Goal: Task Accomplishment & Management: Use online tool/utility

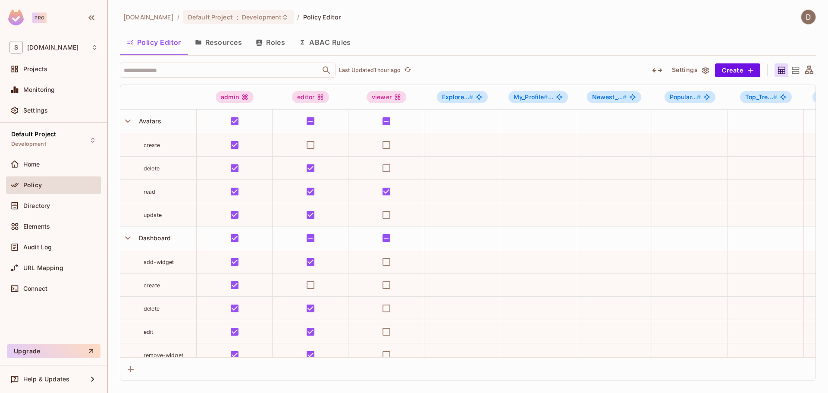
click at [216, 43] on button "Resources" at bounding box center [218, 42] width 61 height 22
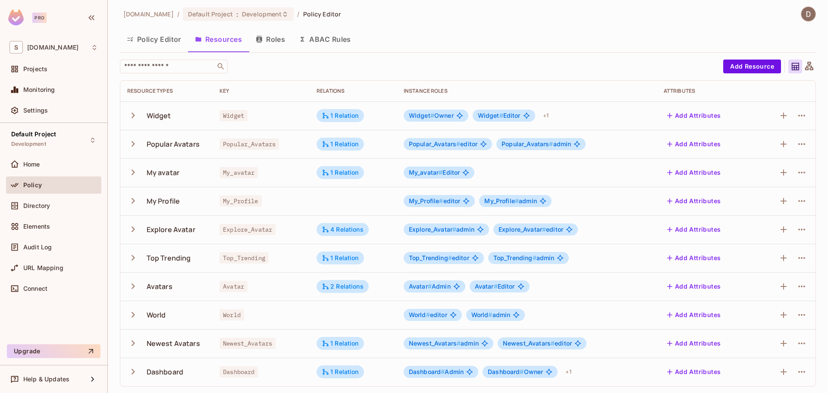
scroll to position [3, 0]
drag, startPoint x: 183, startPoint y: 284, endPoint x: 138, endPoint y: 288, distance: 44.5
click at [138, 288] on div "Avatars" at bounding box center [166, 286] width 78 height 18
click at [240, 287] on span "Avatar" at bounding box center [233, 285] width 28 height 11
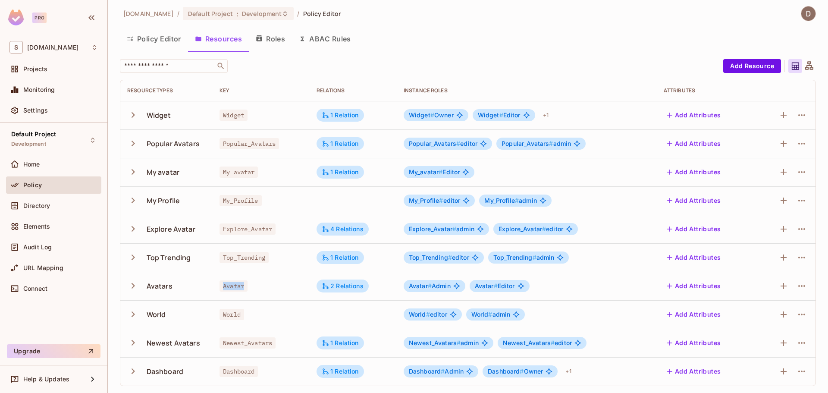
copy span "Avatar"
click at [201, 313] on div "World" at bounding box center [166, 314] width 78 height 18
click at [235, 202] on span "My_Profile" at bounding box center [240, 200] width 42 height 11
copy span "My_Profile"
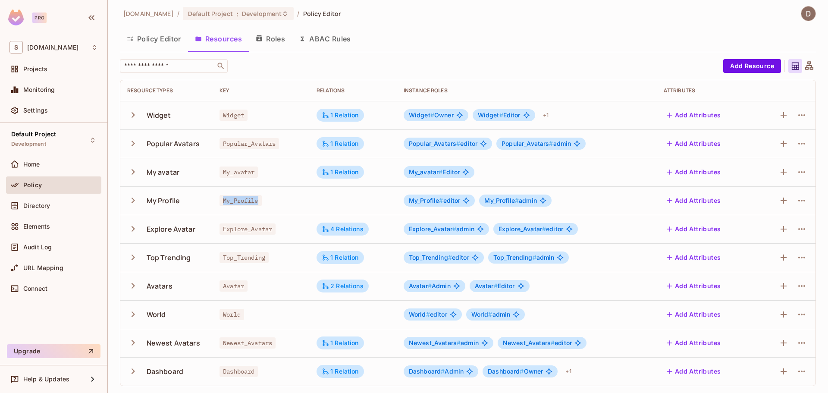
click at [277, 206] on td "My_Profile" at bounding box center [260, 200] width 97 height 28
click at [53, 202] on div "Directory" at bounding box center [60, 205] width 75 height 7
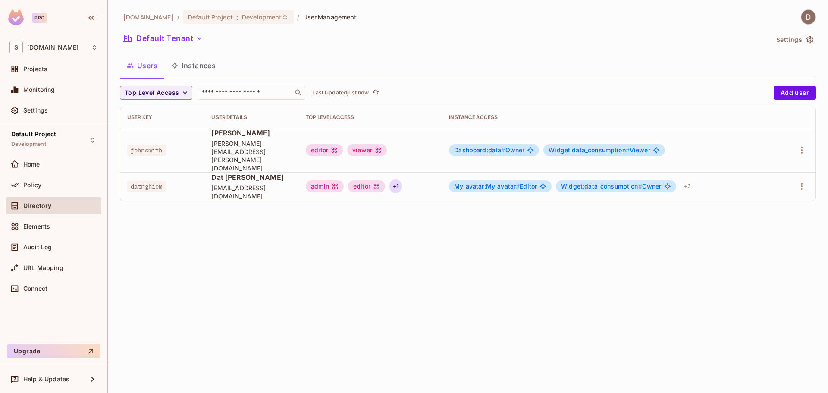
click at [402, 179] on div "+ 1" at bounding box center [395, 186] width 12 height 14
click at [576, 261] on div at bounding box center [414, 196] width 828 height 393
click at [64, 188] on div "Policy" at bounding box center [60, 184] width 75 height 7
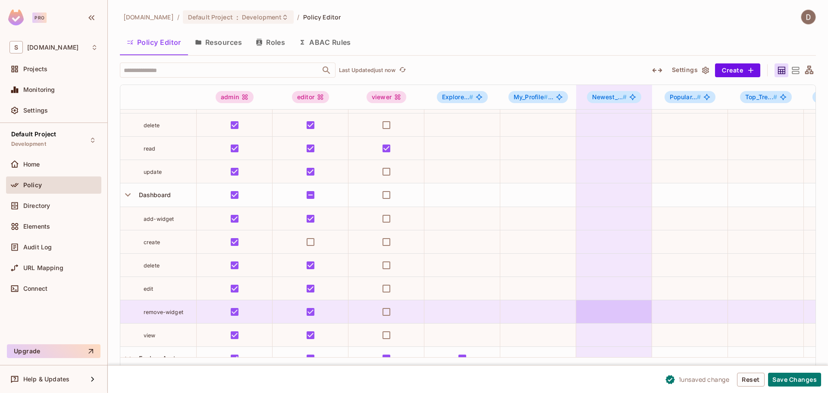
scroll to position [86, 0]
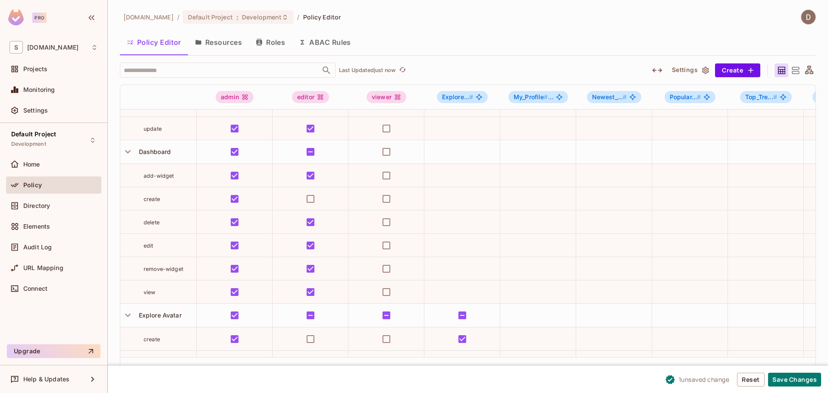
drag, startPoint x: 799, startPoint y: 373, endPoint x: 792, endPoint y: 370, distance: 7.9
click at [799, 374] on button "Save Changes" at bounding box center [794, 379] width 53 height 14
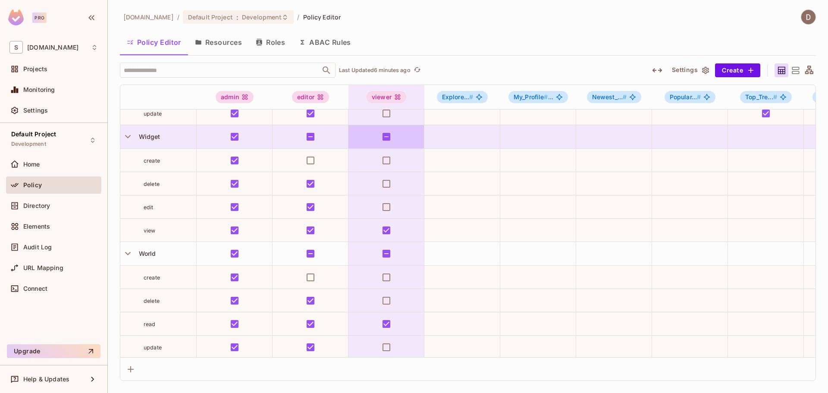
scroll to position [1020, 0]
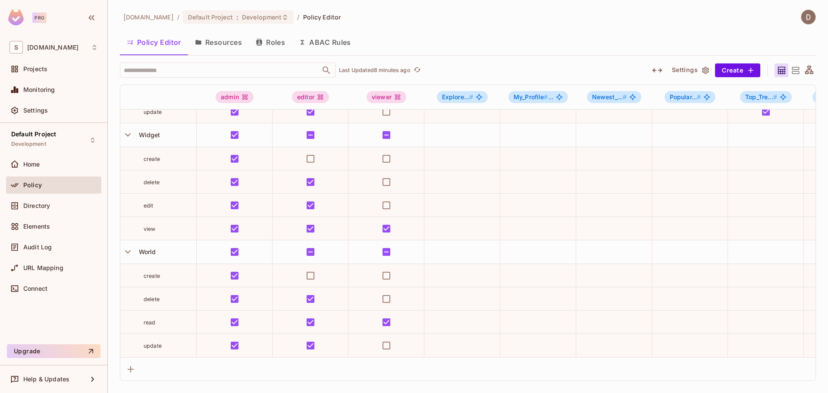
click at [207, 40] on button "Resources" at bounding box center [218, 42] width 61 height 22
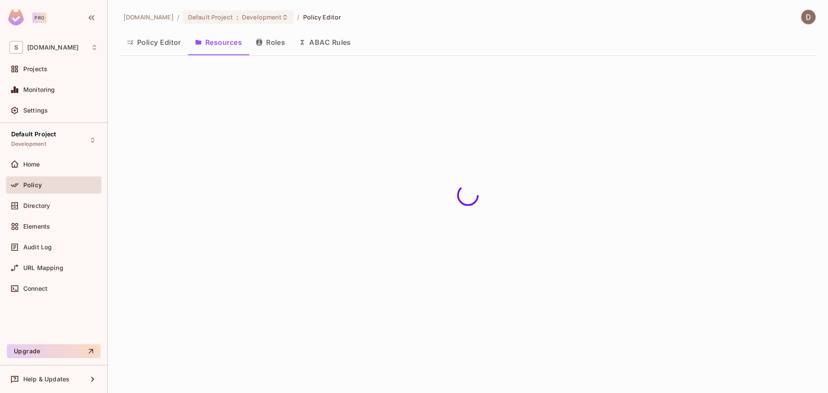
click at [166, 42] on button "Policy Editor" at bounding box center [154, 42] width 68 height 22
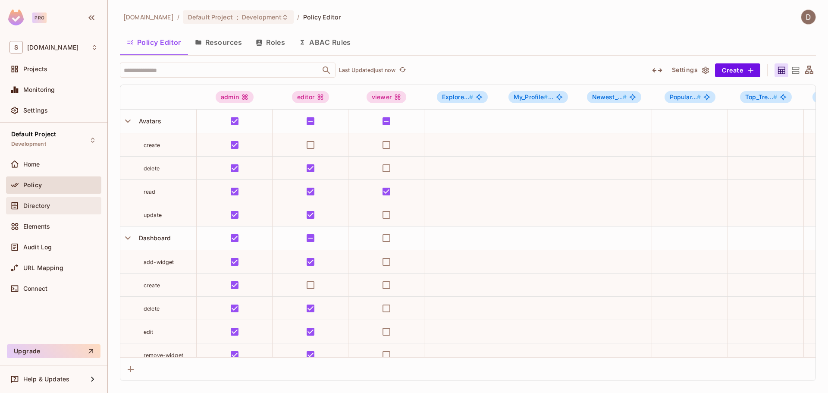
click at [48, 202] on span "Directory" at bounding box center [36, 205] width 27 height 7
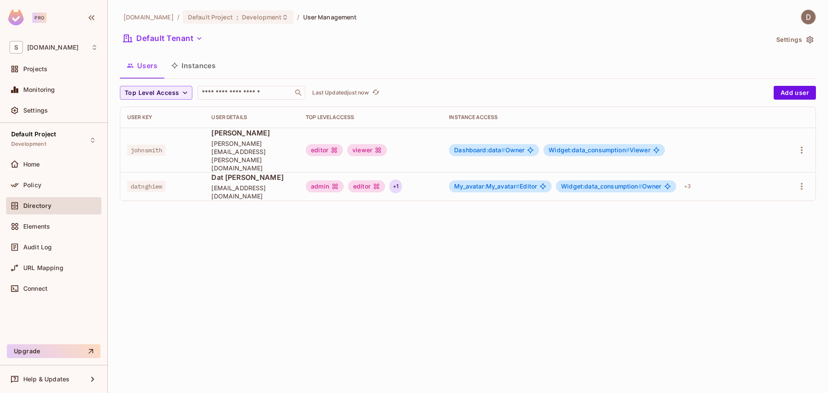
click at [400, 179] on div "+ 1" at bounding box center [395, 186] width 12 height 14
click at [43, 181] on div at bounding box center [414, 196] width 828 height 393
click at [44, 184] on div "Policy" at bounding box center [60, 184] width 75 height 7
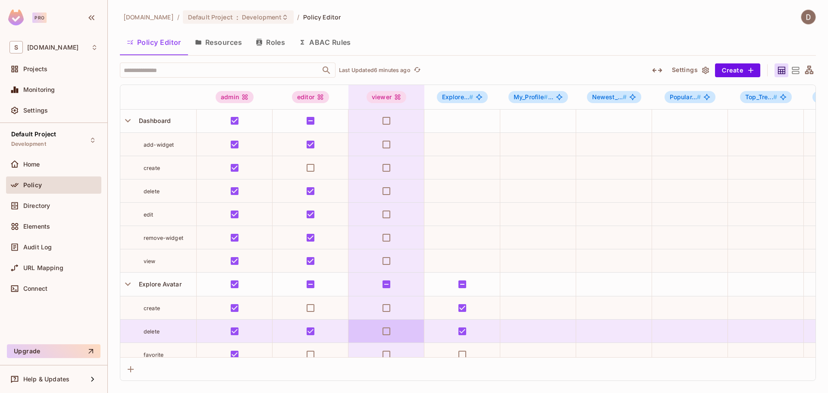
scroll to position [129, 0]
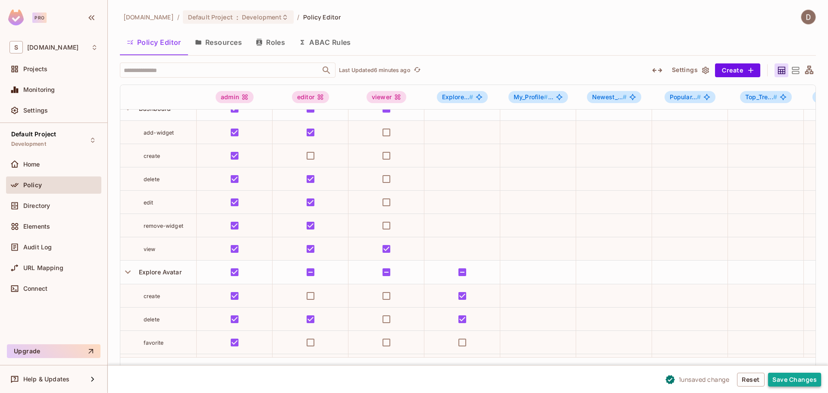
click at [789, 385] on button "Save Changes" at bounding box center [794, 379] width 53 height 14
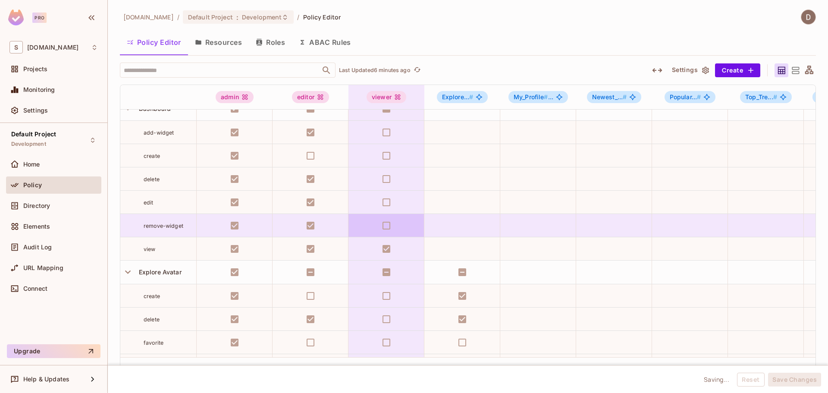
scroll to position [0, 0]
